Goal: Task Accomplishment & Management: Manage account settings

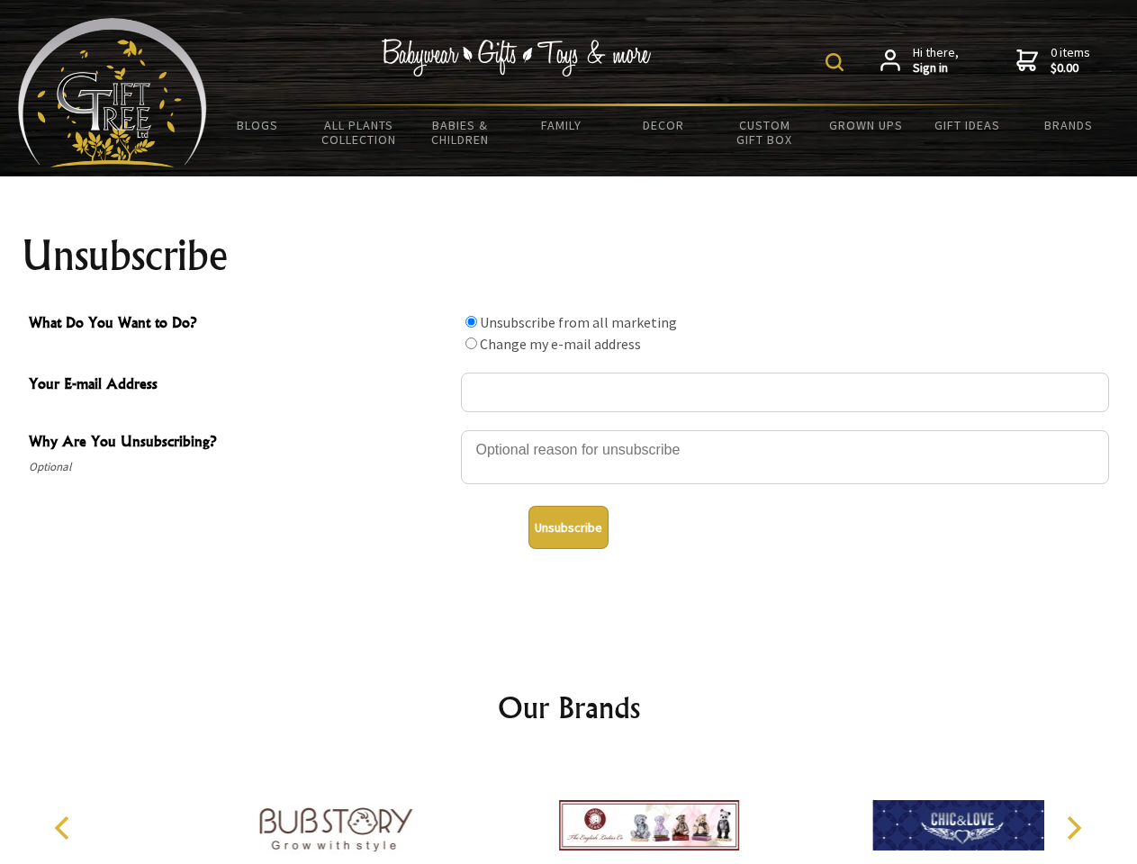
click at [837, 62] on img at bounding box center [835, 62] width 18 height 18
click at [569, 430] on div at bounding box center [785, 460] width 648 height 63
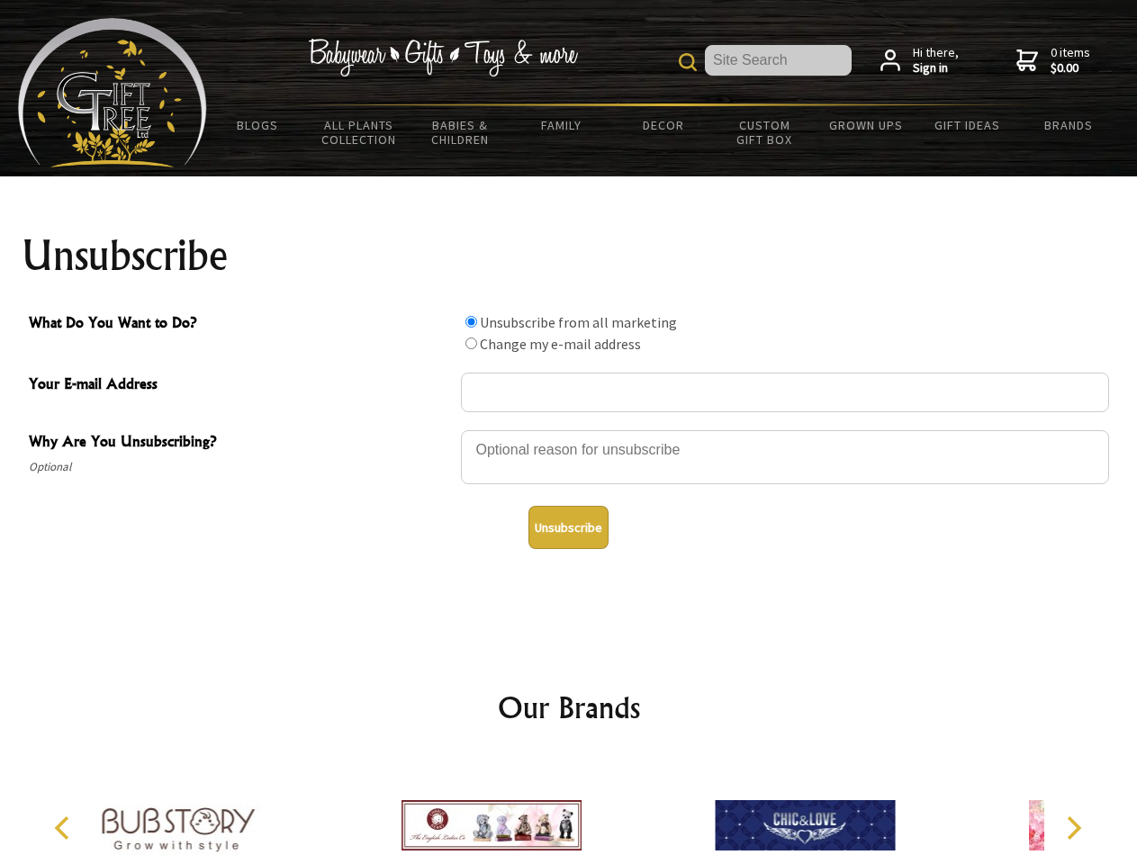
click at [471, 321] on input "What Do You Want to Do?" at bounding box center [472, 322] width 12 height 12
click at [471, 343] on input "What Do You Want to Do?" at bounding box center [472, 344] width 12 height 12
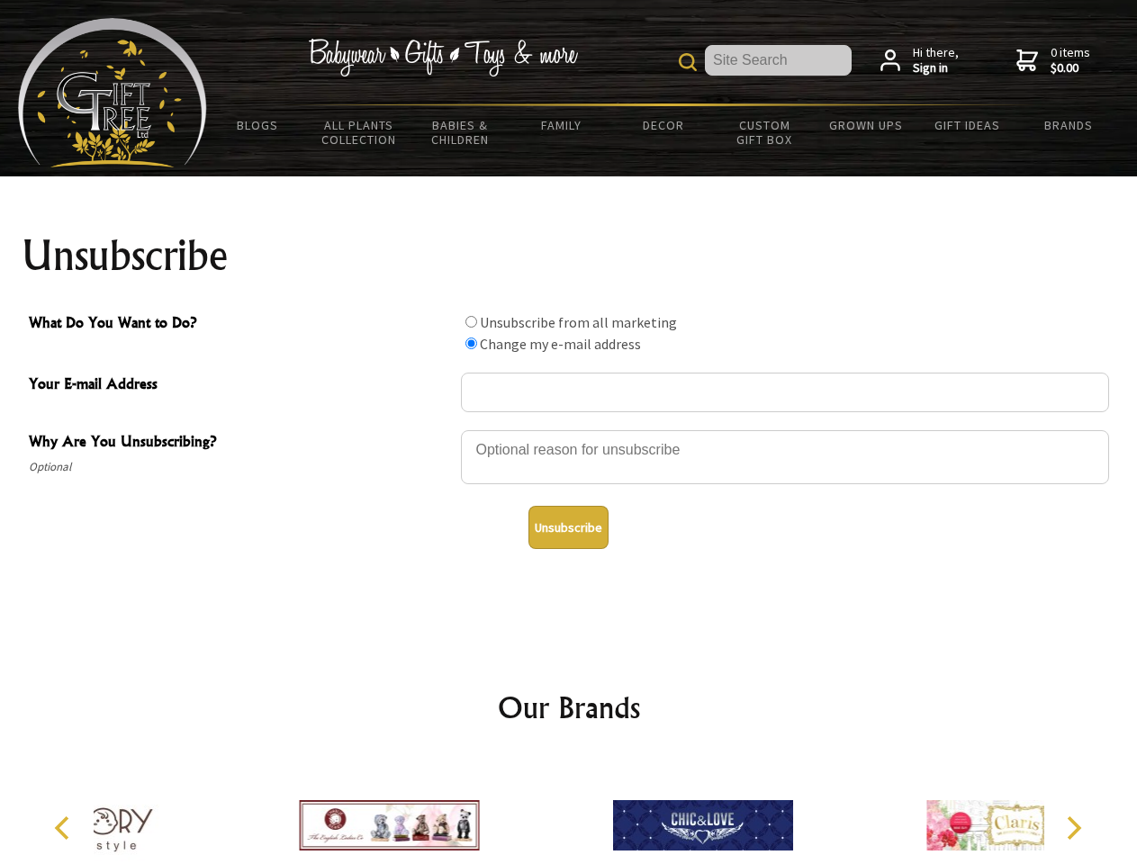
radio input "true"
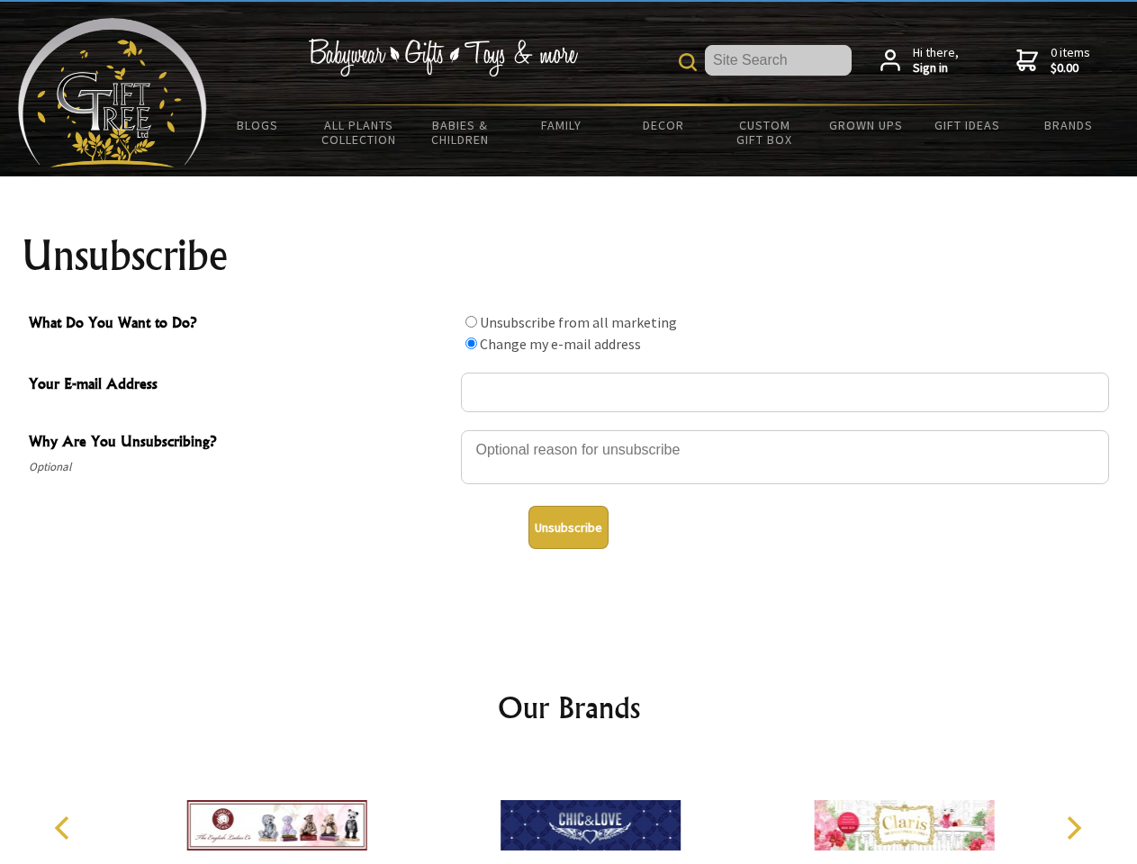
click at [568, 528] on button "Unsubscribe" at bounding box center [569, 527] width 80 height 43
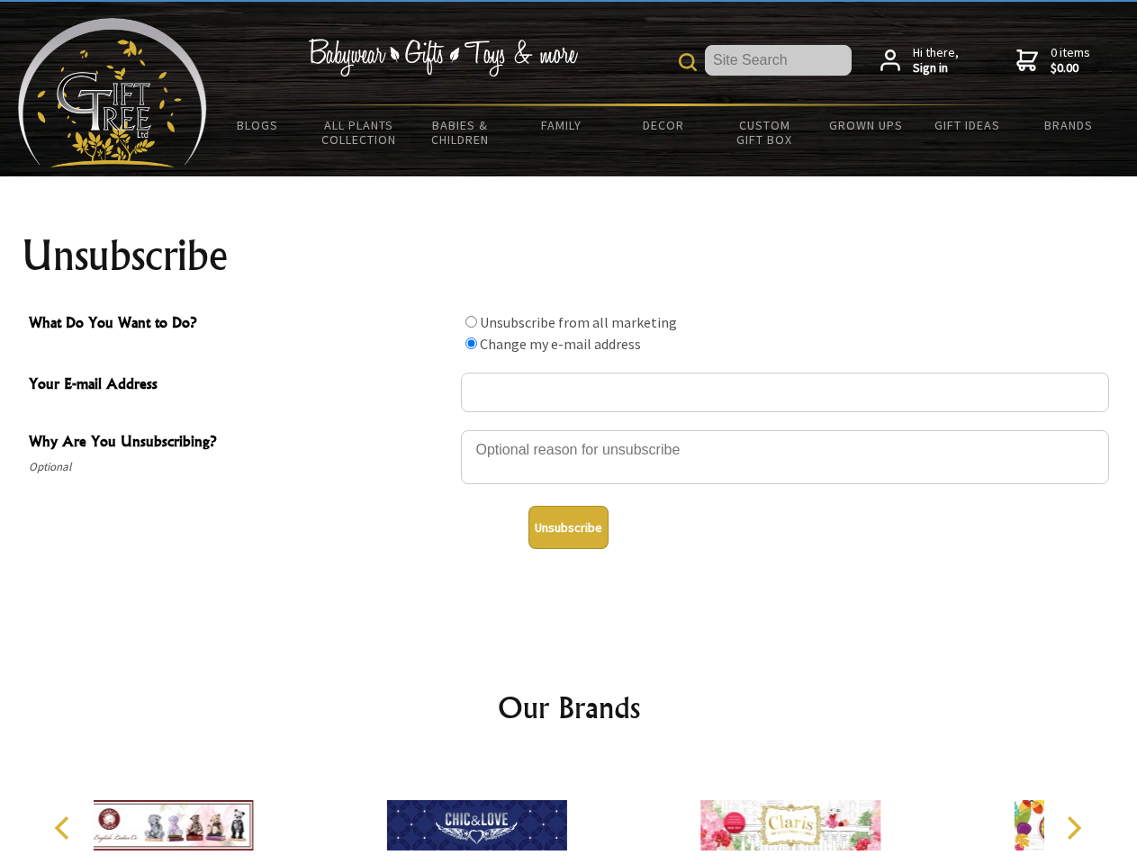
click at [569, 811] on div at bounding box center [476, 828] width 313 height 140
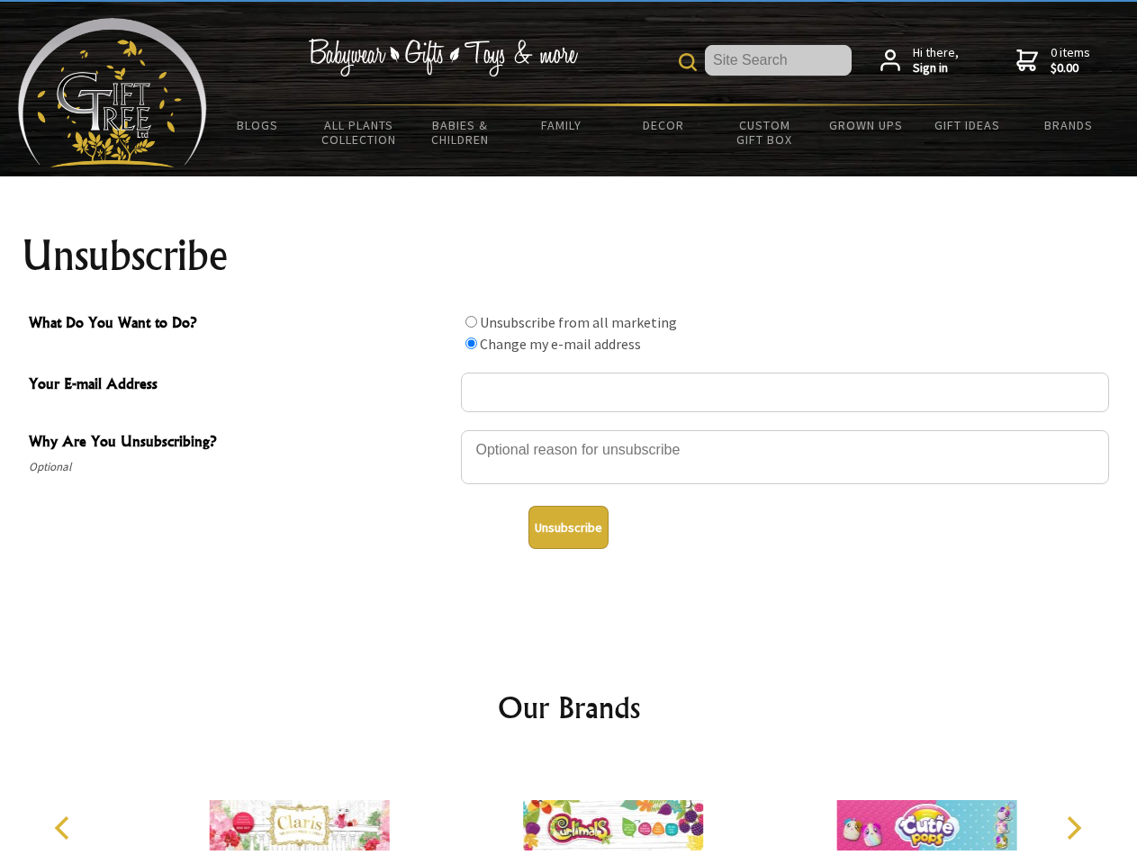
click at [65, 828] on icon "Previous" at bounding box center [63, 828] width 23 height 23
click at [1073, 828] on icon "Next" at bounding box center [1072, 828] width 23 height 23
